Goal: Task Accomplishment & Management: Manage account settings

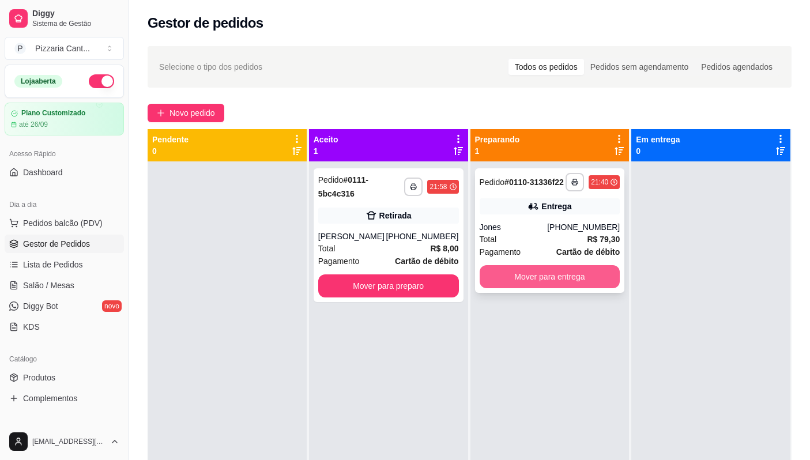
click at [550, 273] on button "Mover para entrega" at bounding box center [549, 276] width 141 height 23
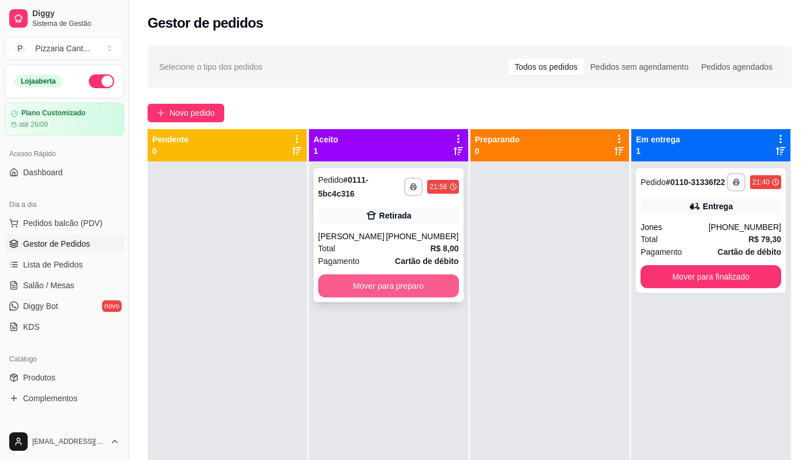
click at [435, 278] on button "Mover para preparo" at bounding box center [388, 285] width 141 height 23
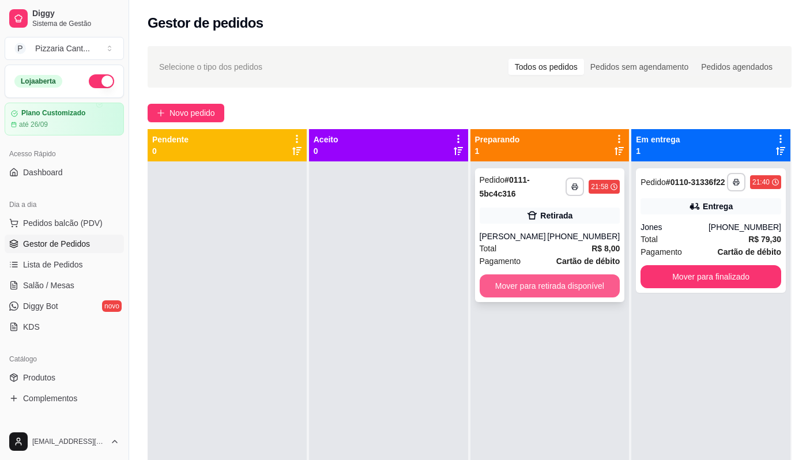
click at [558, 282] on button "Mover para retirada disponível" at bounding box center [549, 285] width 141 height 23
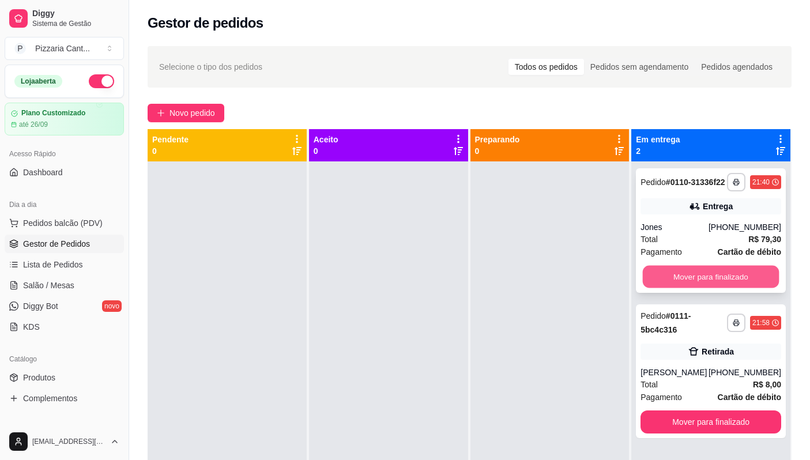
click at [669, 285] on button "Mover para finalizado" at bounding box center [710, 277] width 136 height 22
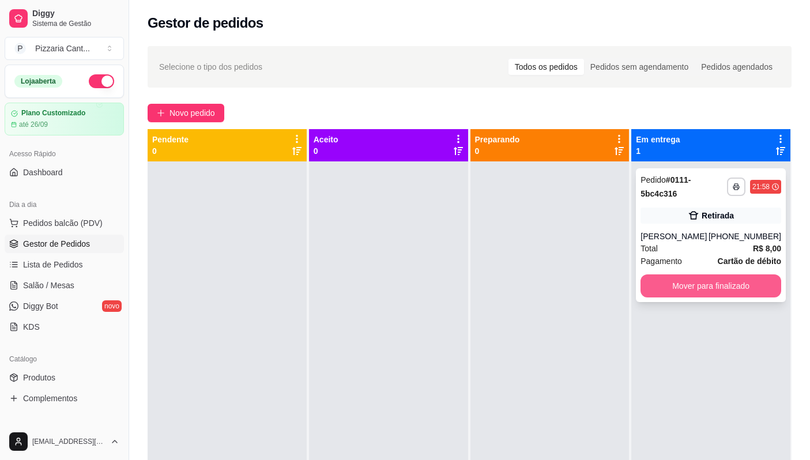
click at [714, 275] on button "Mover para finalizado" at bounding box center [710, 285] width 141 height 23
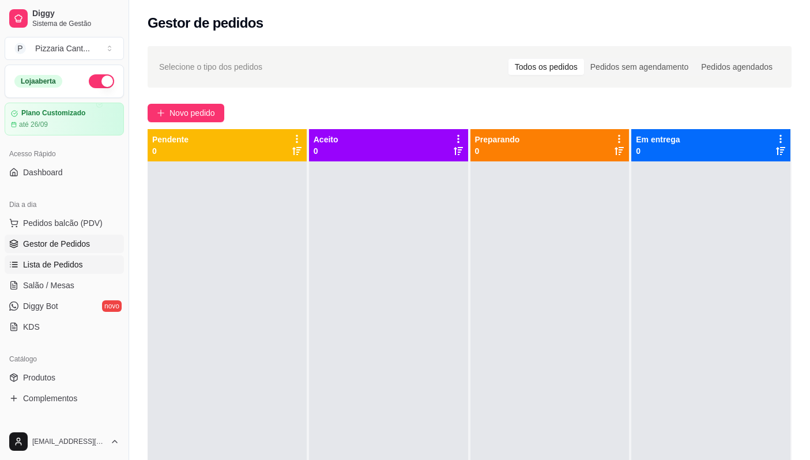
click at [63, 263] on span "Lista de Pedidos" at bounding box center [53, 265] width 60 height 12
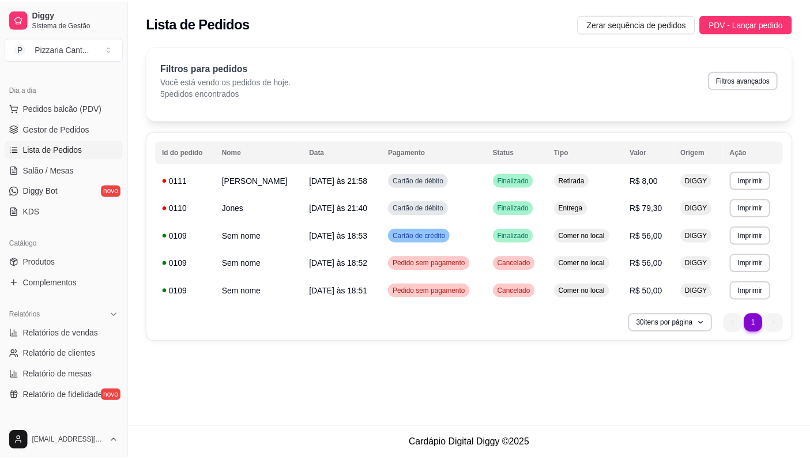
scroll to position [173, 0]
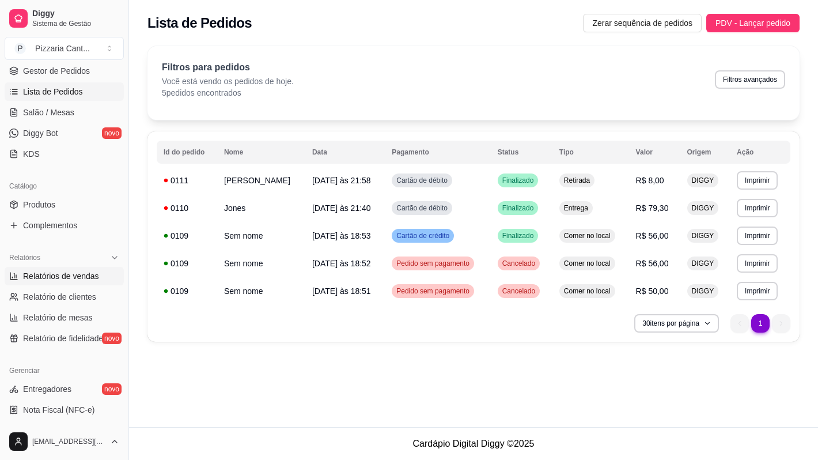
click at [69, 275] on span "Relatórios de vendas" at bounding box center [61, 276] width 76 height 12
select select "ALL"
select select "0"
